Goal: Communication & Community: Answer question/provide support

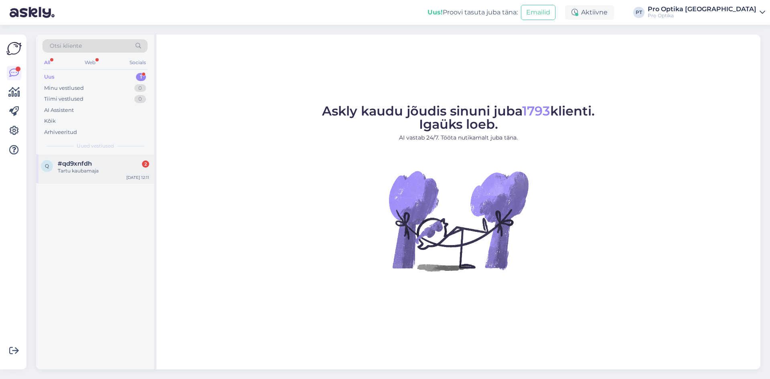
drag, startPoint x: 0, startPoint y: 0, endPoint x: 102, endPoint y: 173, distance: 201.0
click at [102, 173] on div "Tartu kaubamaja" at bounding box center [103, 170] width 91 height 7
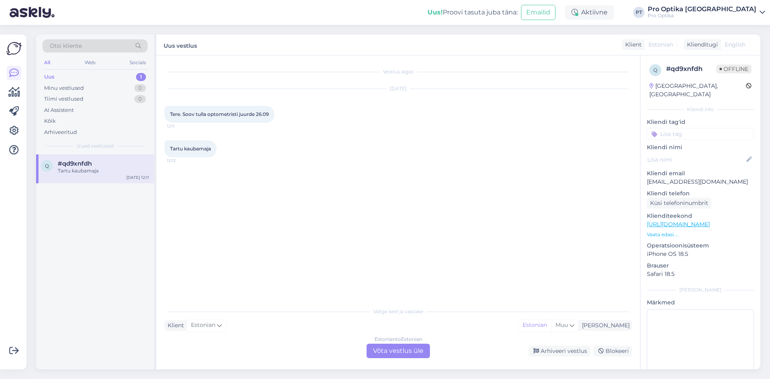
click at [405, 351] on div "Estonian to Estonian Võta vestlus üle" at bounding box center [398, 351] width 63 height 14
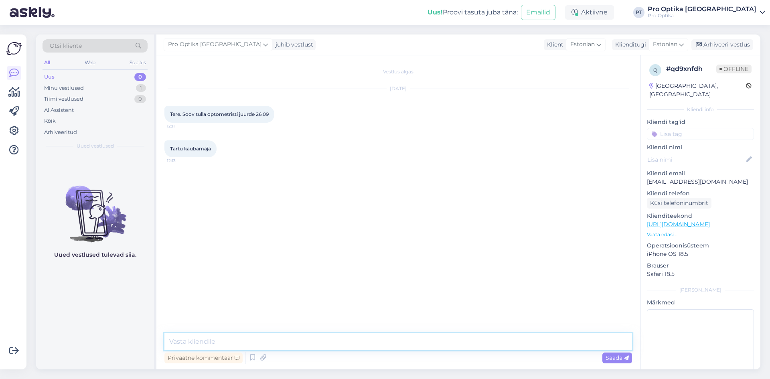
click at [239, 339] on textarea at bounding box center [398, 341] width 468 height 17
type textarea "Tere! Vabandame viibinud vastuse eest"
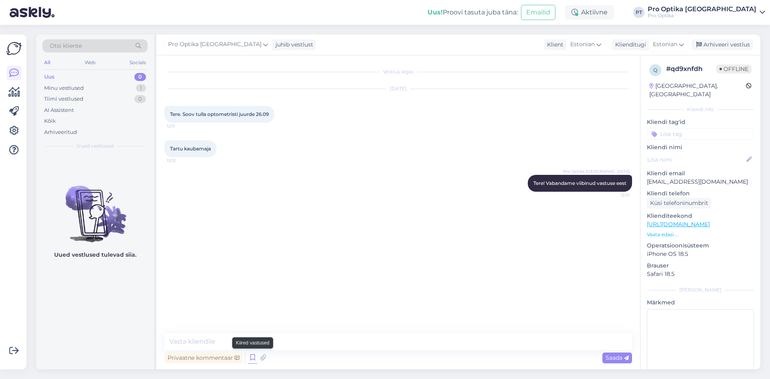
click at [254, 360] on icon at bounding box center [253, 358] width 10 height 12
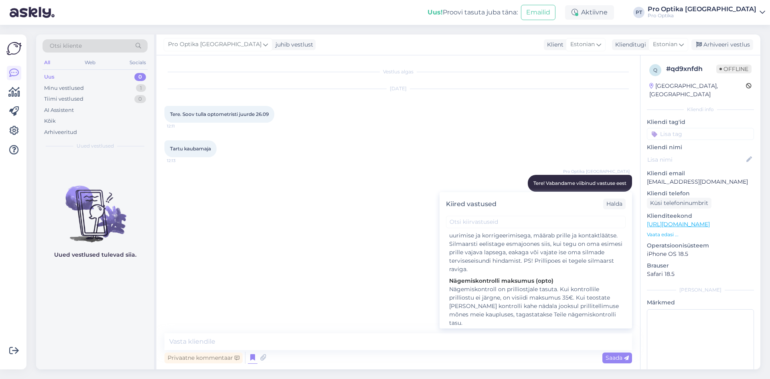
scroll to position [160, 0]
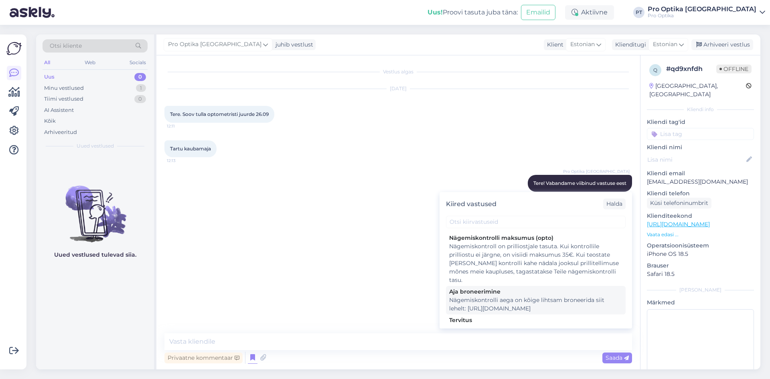
click at [523, 308] on div "Nägemiskontrolli aega on kõige lihtsam broneerida siit lehelt: https://www.proo…" at bounding box center [535, 304] width 173 height 17
type textarea "Nägemiskontrolli aega on kõige lihtsam broneerida siit lehelt: https://www.proo…"
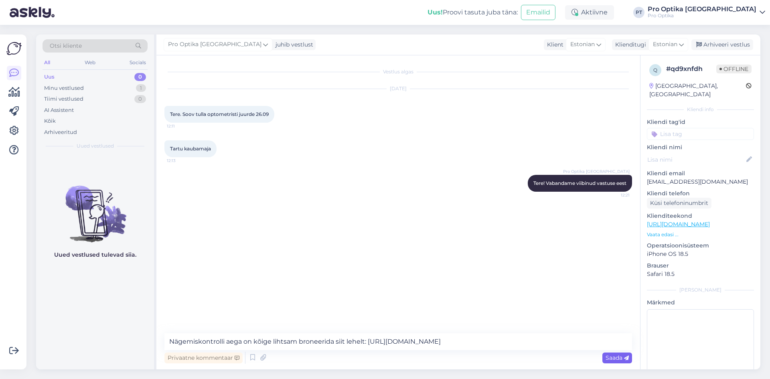
click at [612, 353] on div "Saada" at bounding box center [618, 358] width 30 height 11
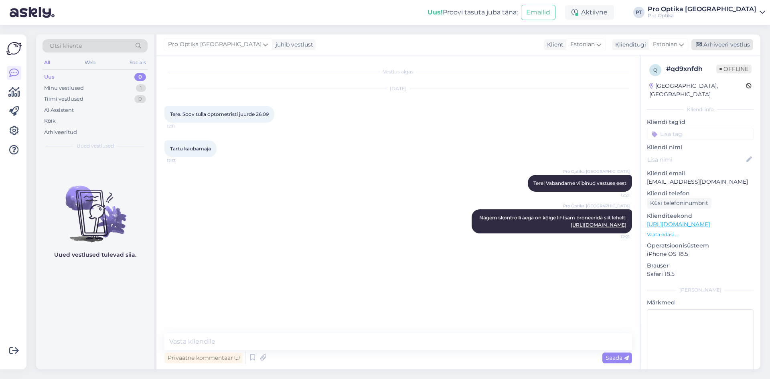
click at [737, 42] on div "Arhiveeri vestlus" at bounding box center [723, 44] width 62 height 11
